Goal: Check status: Check status

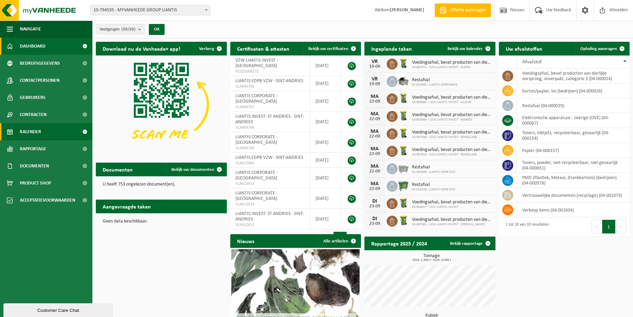
click at [63, 132] on link "Kalender" at bounding box center [46, 131] width 92 height 17
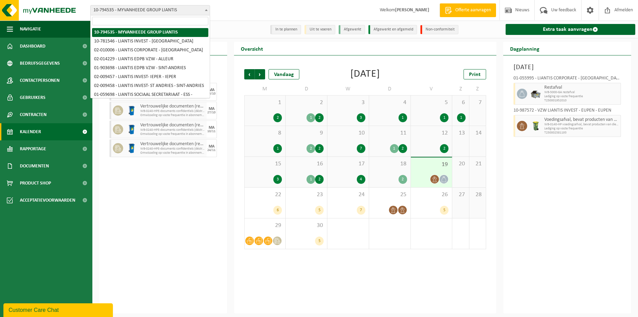
click at [202, 9] on span "10-794535 - MYVANHEEDE GROUP LIANTIS" at bounding box center [150, 10] width 119 height 10
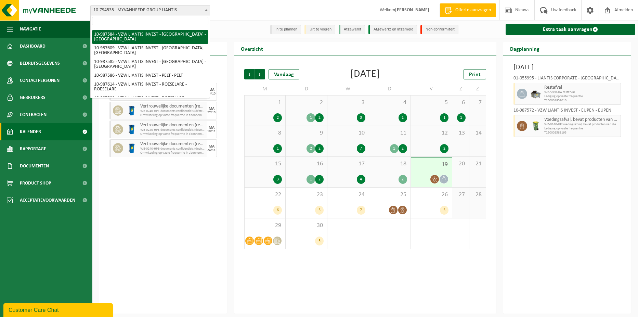
scroll to position [342, 0]
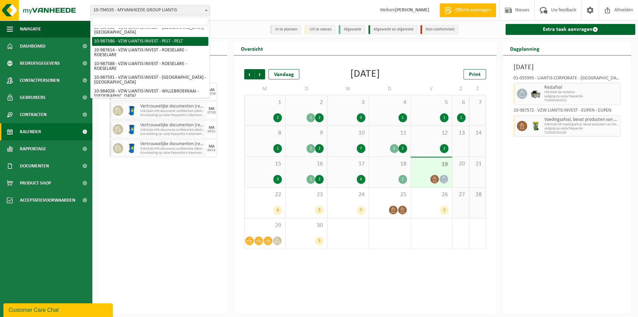
select select "167252"
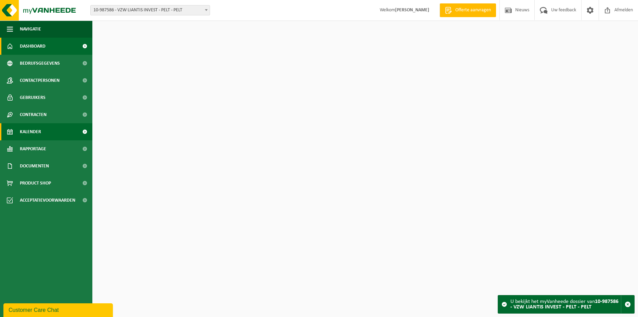
click at [21, 130] on span "Kalender" at bounding box center [30, 131] width 21 height 17
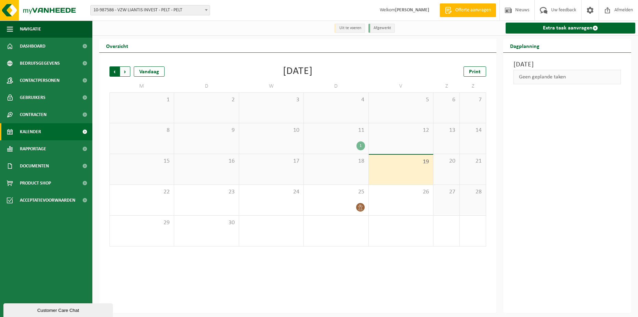
click at [128, 71] on span "Volgende" at bounding box center [125, 71] width 10 height 10
